Goal: Information Seeking & Learning: Find contact information

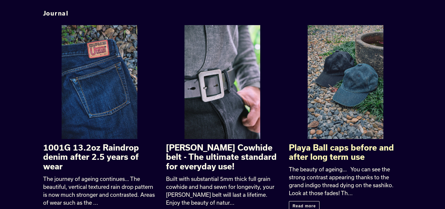
scroll to position [1091, 0]
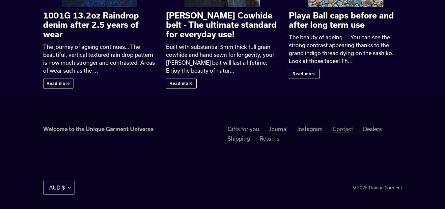
click at [336, 131] on link "Contact" at bounding box center [343, 129] width 20 height 7
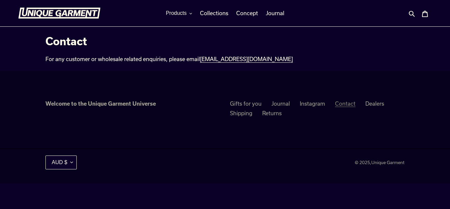
click at [340, 103] on link "Contact" at bounding box center [345, 103] width 20 height 7
drag, startPoint x: 272, startPoint y: 62, endPoint x: 201, endPoint y: 58, distance: 71.3
click at [201, 58] on div "For any customer or wholesale related enquiries, please email info@unique-garme…" at bounding box center [194, 59] width 298 height 8
copy link "[EMAIL_ADDRESS][DOMAIN_NAME]"
